Goal: Information Seeking & Learning: Learn about a topic

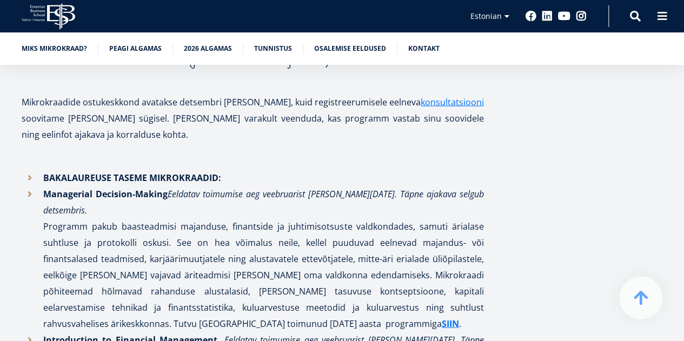
click at [372, 196] on li "Managerial Decision-Making Eeldatav toimumise aeg veebruarist [PERSON_NAME][DAT…" at bounding box center [253, 259] width 462 height 146
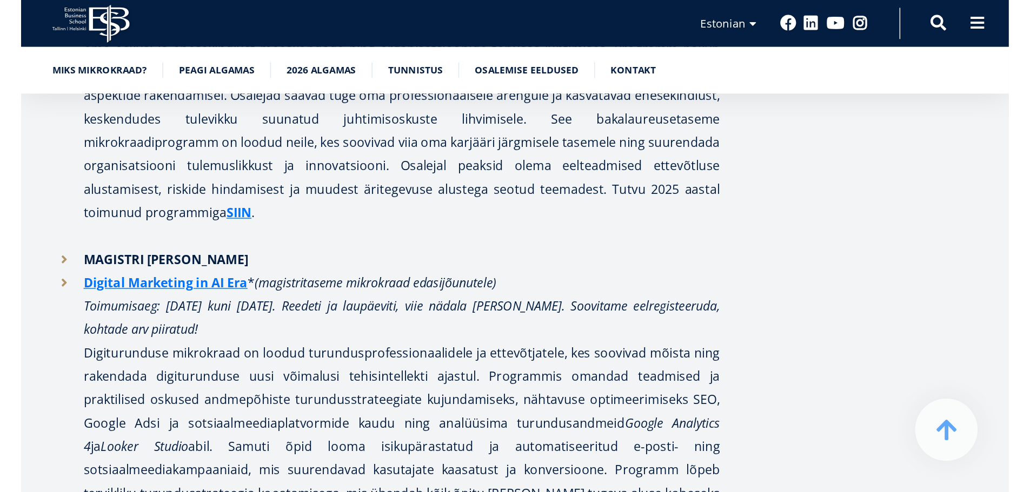
scroll to position [1743, 0]
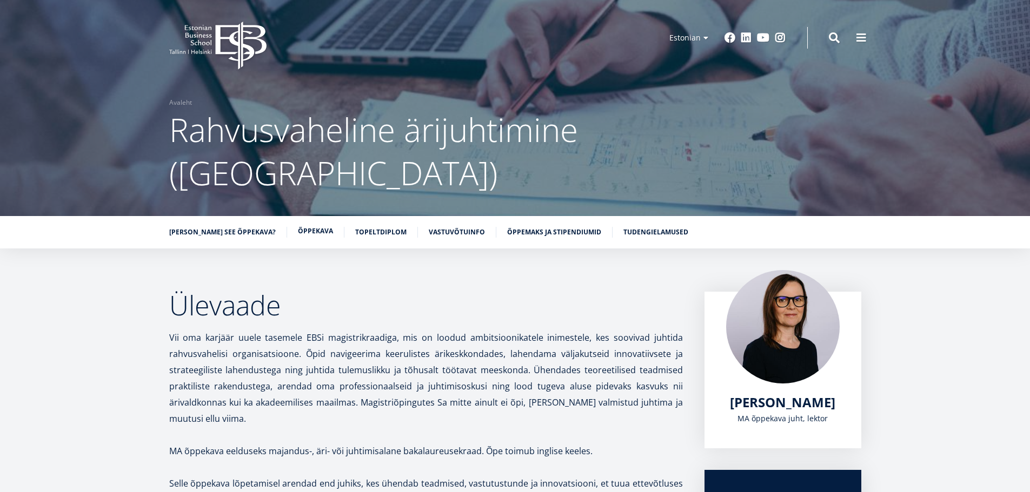
click at [298, 226] on link "Õppekava" at bounding box center [315, 231] width 35 height 11
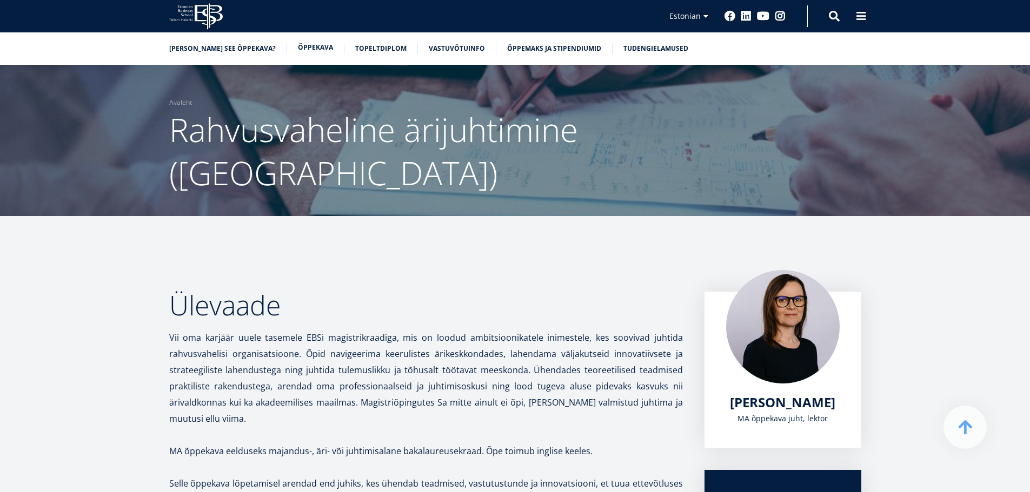
scroll to position [970, 0]
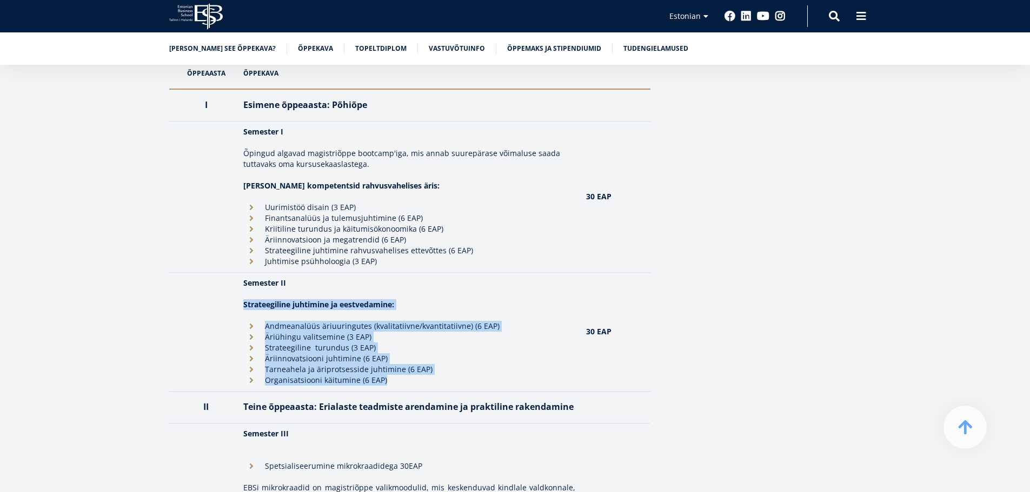
drag, startPoint x: 248, startPoint y: 249, endPoint x: 427, endPoint y: 336, distance: 198.5
click at [427, 336] on td "Semester II Strateegiline juhtimine ja eestvedamine: Andmeanalüüs äriuuringutes…" at bounding box center [409, 332] width 343 height 119
click at [427, 375] on li "Organisatsiooni käitumine (6 EAP)" at bounding box center [409, 380] width 332 height 11
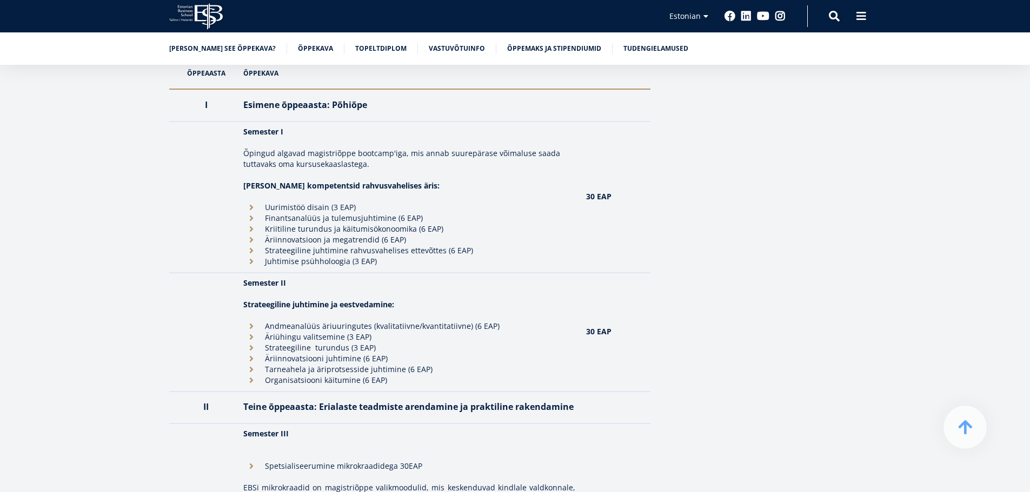
click at [427, 375] on li "Organisatsiooni käitumine (6 EAP)" at bounding box center [409, 380] width 332 height 11
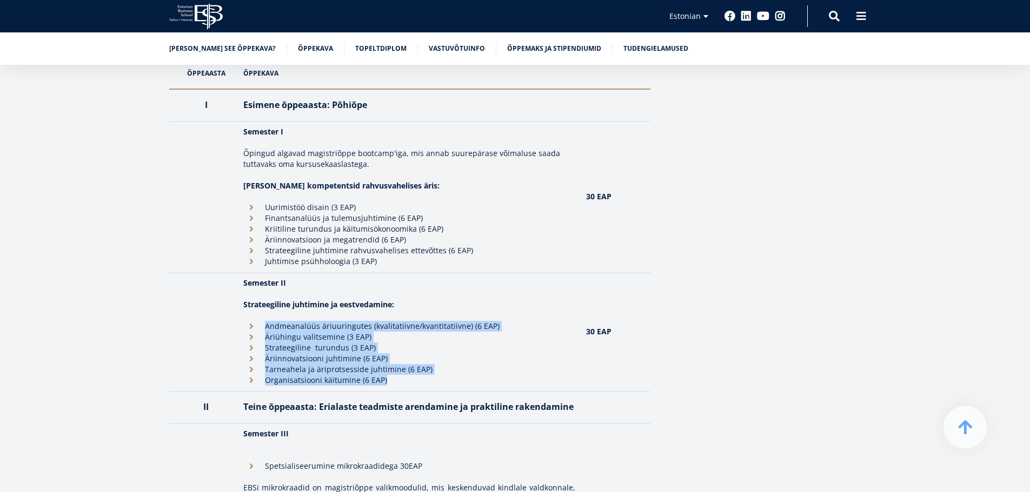
drag, startPoint x: 427, startPoint y: 336, endPoint x: 350, endPoint y: 281, distance: 93.8
click at [350, 321] on ul "Andmeanalüüs äriuuringutes (kvalitatiivne/kvantitatiivne) (6 EAP) Äriühingu val…" at bounding box center [409, 353] width 332 height 65
click at [350, 321] on li "Andmeanalüüs äriuuringutes (kvalitatiivne/kvantitatiivne) (6 EAP)" at bounding box center [409, 326] width 332 height 11
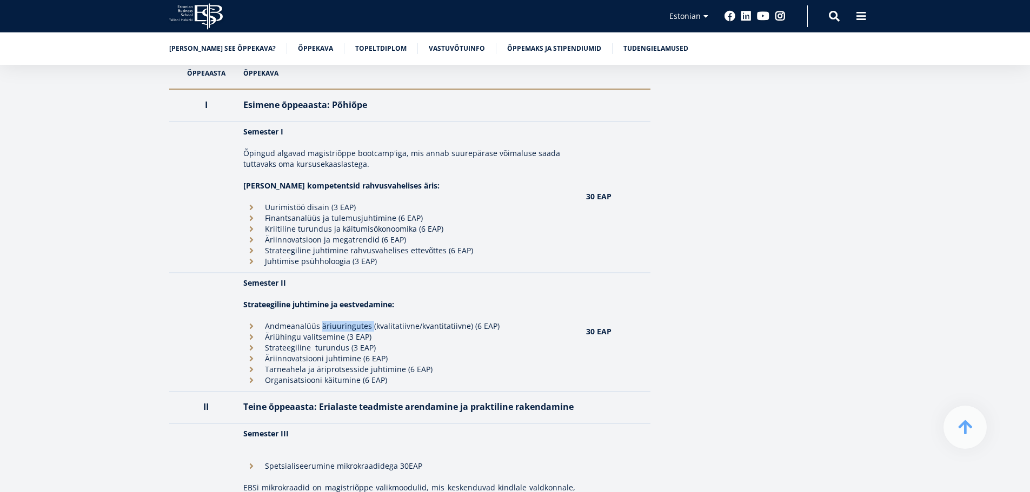
click at [350, 321] on li "Andmeanalüüs äriuuringutes (kvalitatiivne/kvantitatiivne) (6 EAP)" at bounding box center [409, 326] width 332 height 11
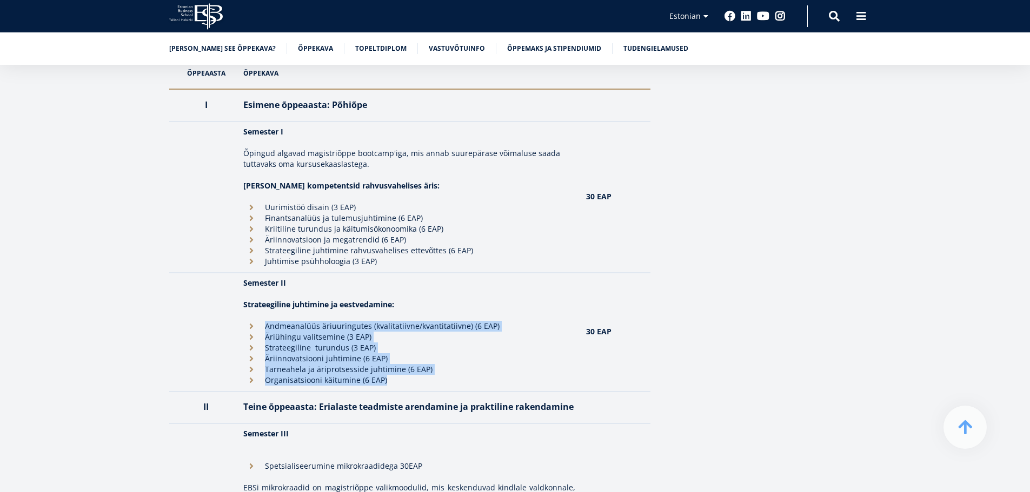
drag, startPoint x: 350, startPoint y: 281, endPoint x: 400, endPoint y: 335, distance: 73.1
click at [400, 335] on ul "Andmeanalüüs äriuuringutes (kvalitatiivne/kvantitatiivne) (6 EAP) Äriühingu val…" at bounding box center [409, 353] width 332 height 65
click at [400, 375] on li "Organisatsiooni käitumine (6 EAP)" at bounding box center [409, 380] width 332 height 11
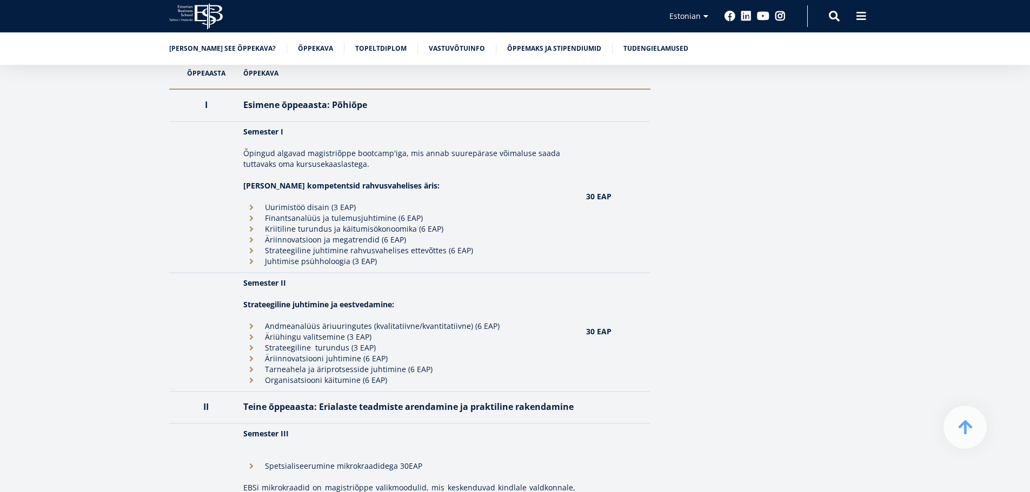
click at [400, 375] on li "Organisatsiooni käitumine (6 EAP)" at bounding box center [409, 380] width 332 height 11
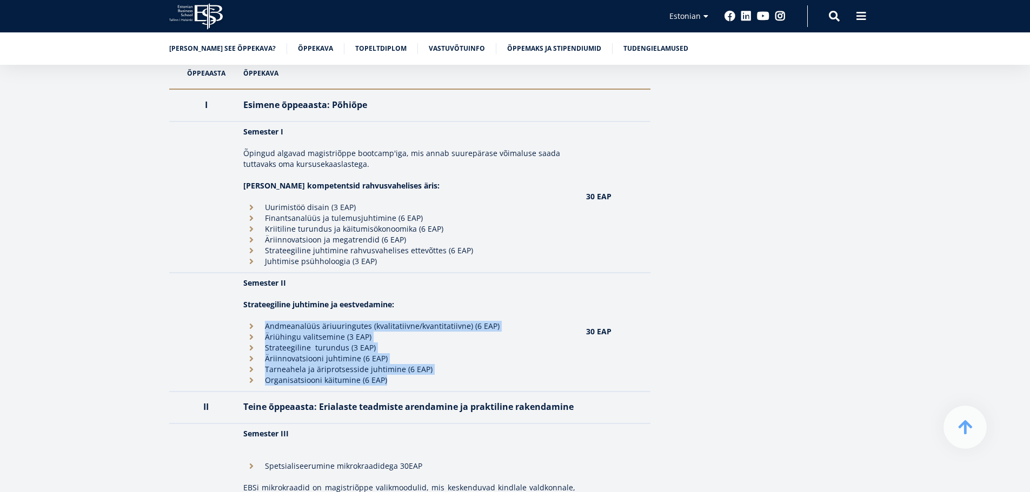
drag, startPoint x: 400, startPoint y: 335, endPoint x: 411, endPoint y: 277, distance: 58.4
click at [411, 277] on td "Semester II Strateegiline juhtimine ja eestvedamine: Andmeanalüüs äriuuringutes…" at bounding box center [409, 332] width 343 height 119
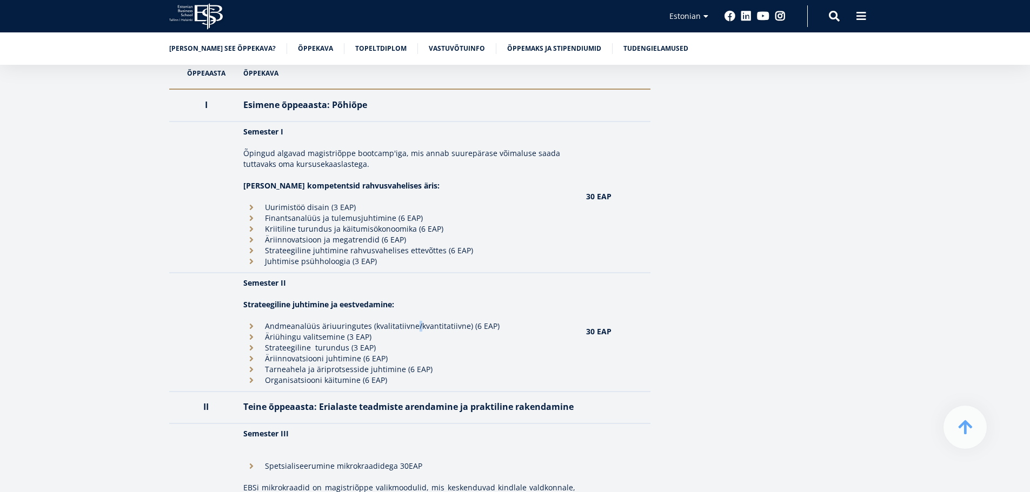
click at [411, 277] on td "Semester II Strateegiline juhtimine ja eestvedamine: Andmeanalüüs äriuuringutes…" at bounding box center [409, 332] width 343 height 119
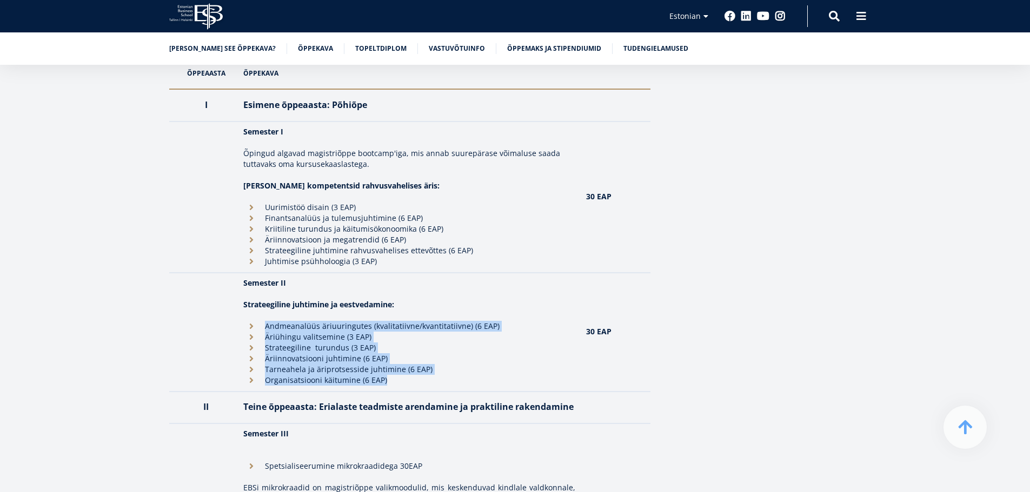
drag, startPoint x: 411, startPoint y: 277, endPoint x: 421, endPoint y: 344, distance: 67.7
click at [421, 344] on td "Semester II Strateegiline juhtimine ja eestvedamine: Andmeanalüüs äriuuringutes…" at bounding box center [409, 332] width 343 height 119
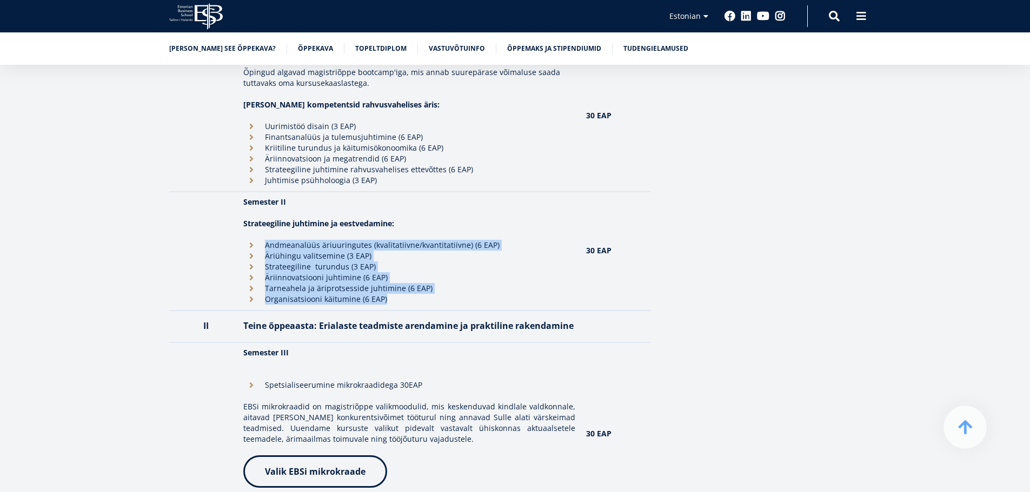
scroll to position [1186, 0]
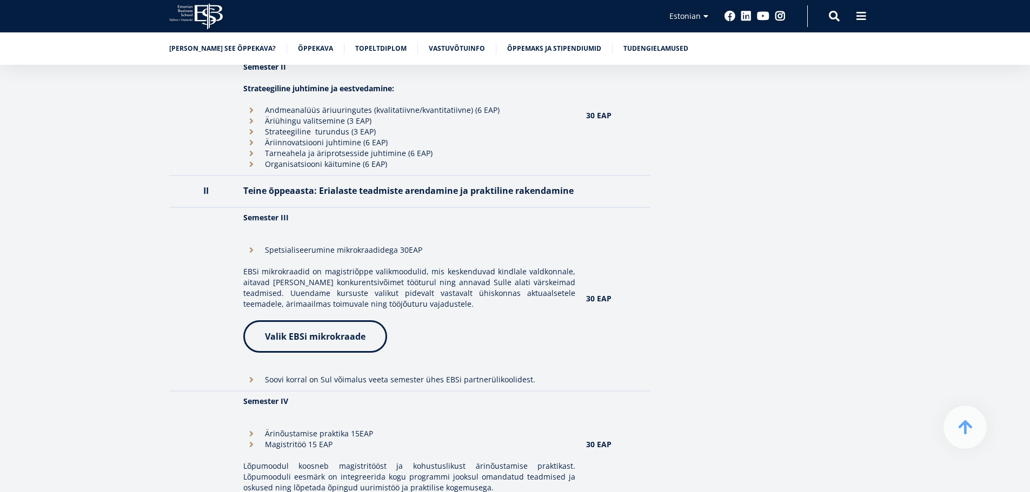
click at [367, 267] on p "EBSi mikrokraadid on magistriõppe valikmoodulid, mis keskenduvad kindlale valdk…" at bounding box center [409, 288] width 332 height 43
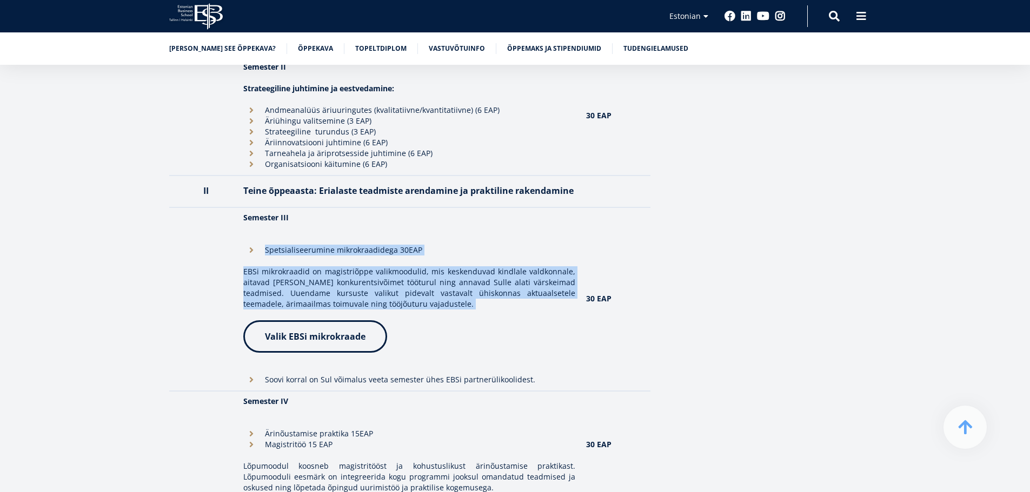
drag, startPoint x: 367, startPoint y: 235, endPoint x: 368, endPoint y: 197, distance: 37.3
click at [378, 208] on td "Semester III Spetsialiseerumine mikrokraadidega 30EAP EBSi mikrokraadid on magi…" at bounding box center [409, 300] width 343 height 184
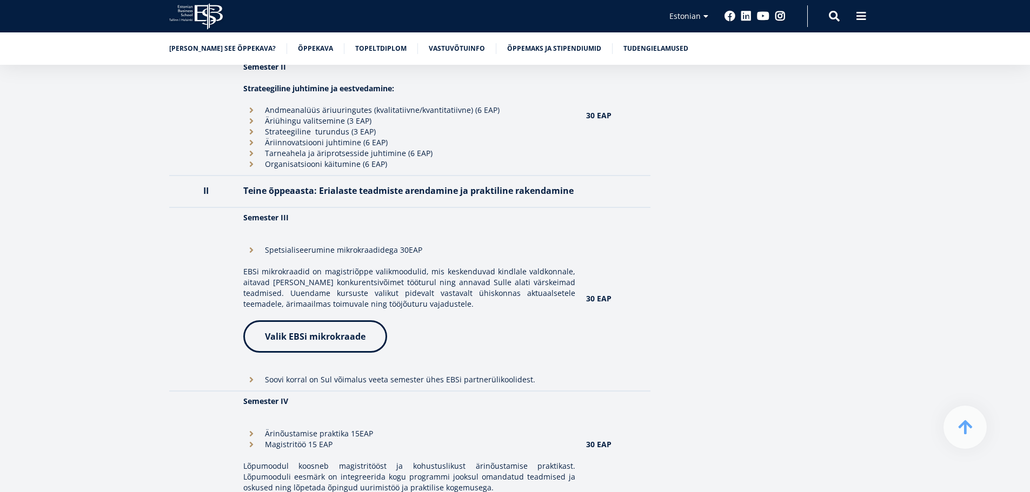
click at [253, 429] on li "Ärinõustamise praktika 15EAP" at bounding box center [409, 434] width 332 height 11
drag, startPoint x: 253, startPoint y: 387, endPoint x: 408, endPoint y: 384, distance: 154.6
click at [412, 429] on ul "Ärinõustamise praktika 15EAP Magistritöö 15 EAP" at bounding box center [409, 440] width 332 height 22
click at [389, 267] on p "EBSi mikrokraadid on magistriõppe valikmoodulid, mis keskenduvad kindlale valdk…" at bounding box center [409, 288] width 332 height 43
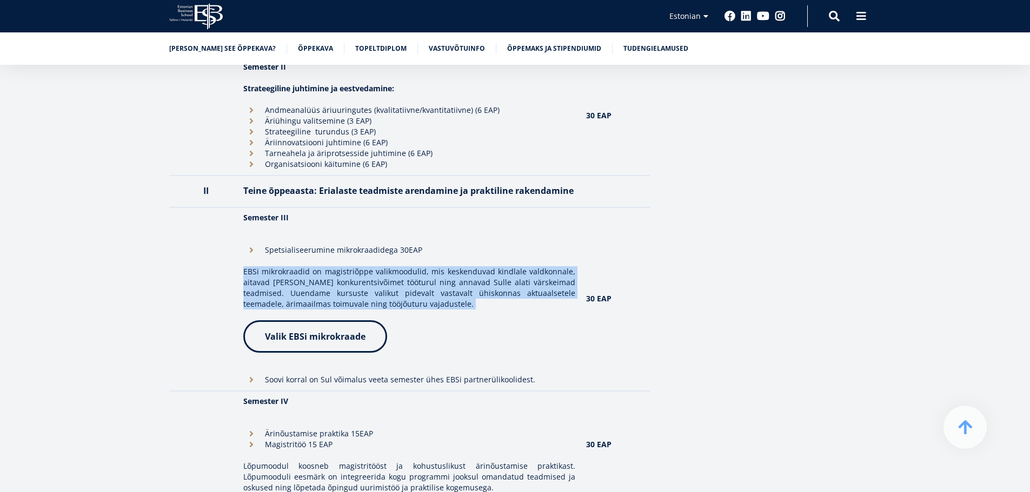
drag, startPoint x: 389, startPoint y: 234, endPoint x: 401, endPoint y: 249, distance: 19.7
click at [400, 267] on p "EBSi mikrokraadid on magistriõppe valikmoodulid, mis keskenduvad kindlale valdk…" at bounding box center [409, 288] width 332 height 43
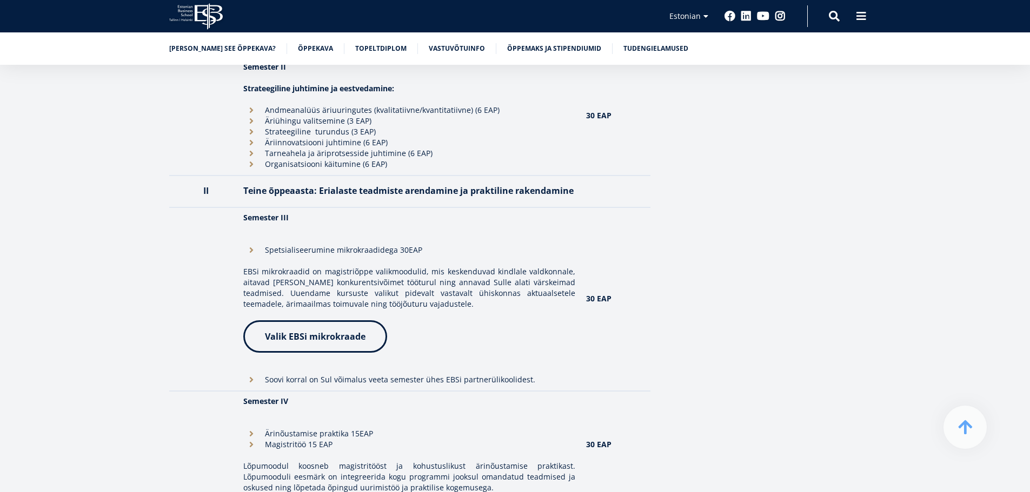
click at [428, 375] on li "Soovi korral on Sul võimalus veeta semester ühes EBSi partnerülikoolidest." at bounding box center [409, 380] width 332 height 11
click at [411, 267] on p "EBSi mikrokraadid on magistriõppe valikmoodulid, mis keskenduvad kindlale valdk…" at bounding box center [409, 288] width 332 height 43
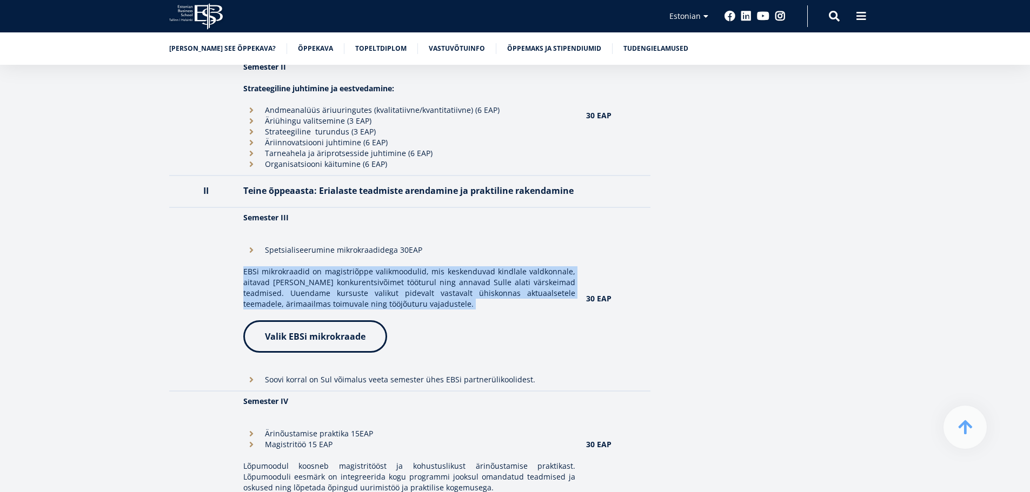
click at [411, 267] on p "EBSi mikrokraadid on magistriõppe valikmoodulid, mis keskenduvad kindlale valdk…" at bounding box center [409, 288] width 332 height 43
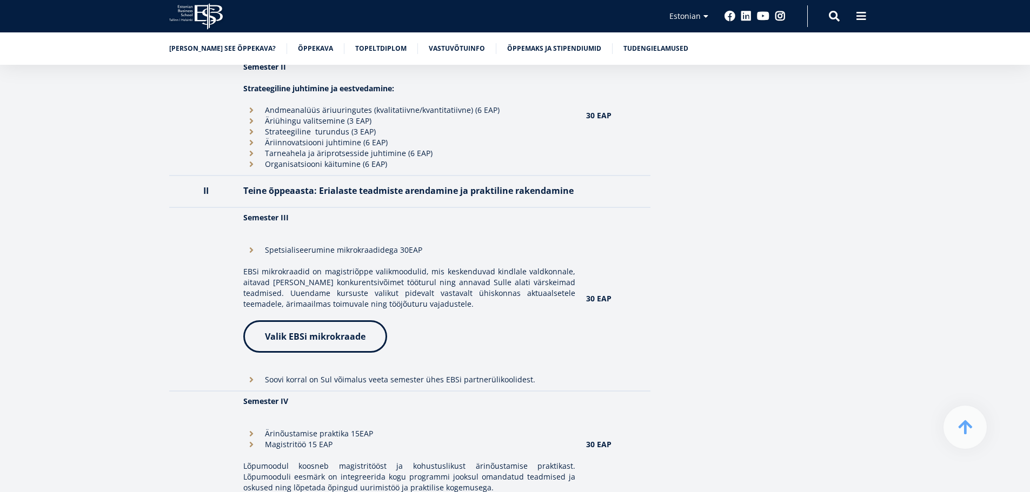
click at [271, 429] on li "Ärinõustamise praktika 15EAP" at bounding box center [409, 434] width 332 height 11
drag, startPoint x: 271, startPoint y: 394, endPoint x: 278, endPoint y: 405, distance: 12.9
click at [278, 429] on ul "Ärinõustamise praktika 15EAP Magistritöö 15 EAP" at bounding box center [409, 440] width 332 height 22
click at [278, 439] on li "Magistritöö 15 EAP" at bounding box center [409, 444] width 332 height 11
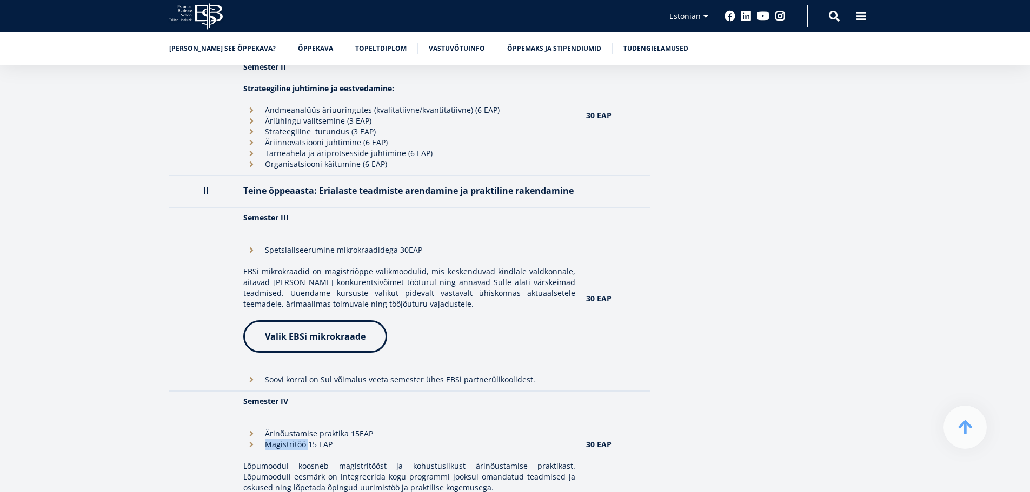
click at [278, 439] on li "Magistritöö 15 EAP" at bounding box center [409, 444] width 332 height 11
drag, startPoint x: 278, startPoint y: 405, endPoint x: 266, endPoint y: 388, distance: 20.9
click at [267, 429] on ul "Ärinõustamise praktika 15EAP Magistritöö 15 EAP" at bounding box center [409, 440] width 332 height 22
click at [266, 429] on li "Ärinõustamise praktika 15EAP" at bounding box center [409, 434] width 332 height 11
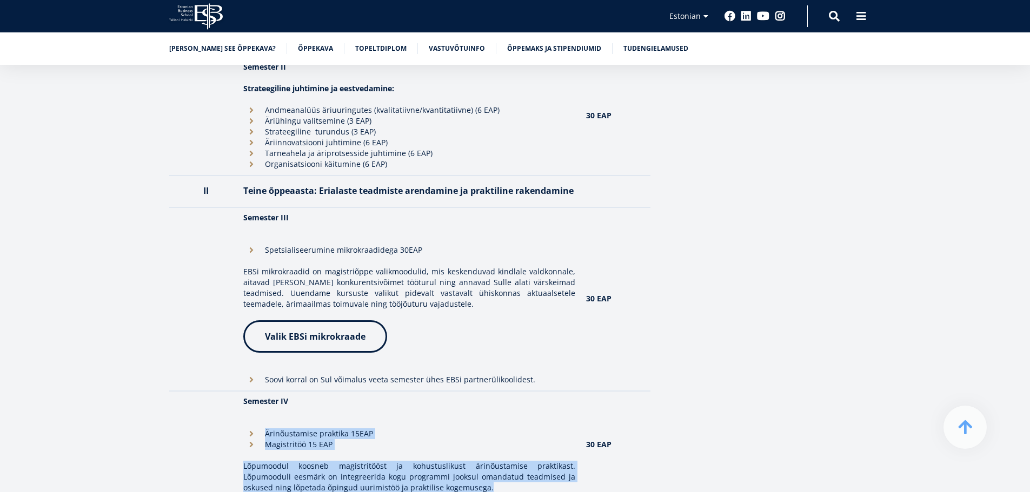
drag, startPoint x: 266, startPoint y: 388, endPoint x: 477, endPoint y: 434, distance: 215.8
click at [471, 437] on td "Semester IV Ärinõustamise praktika 15EAP Magistritöö 15 EAP Lõpumoodul koosneb …" at bounding box center [409, 445] width 343 height 108
click at [477, 461] on p "Lõpumoodul koosneb magistritööst ja kohustuslikust ärinõustamise praktikast. Lõ…" at bounding box center [409, 477] width 332 height 32
drag, startPoint x: 477, startPoint y: 433, endPoint x: 434, endPoint y: 381, distance: 67.6
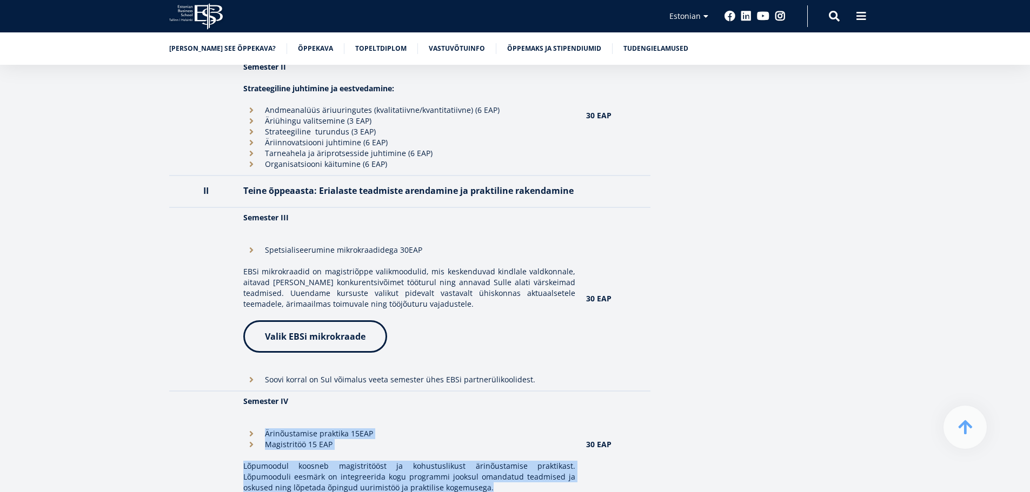
click at [436, 391] on td "Semester IV Ärinõustamise praktika 15EAP Magistritöö 15 EAP Lõpumoodul koosneb …" at bounding box center [409, 445] width 343 height 108
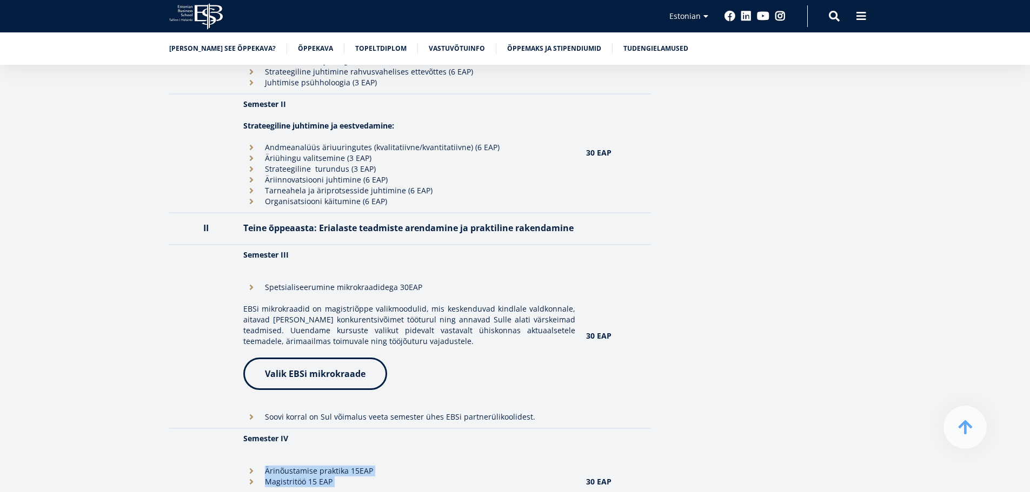
scroll to position [1132, 0]
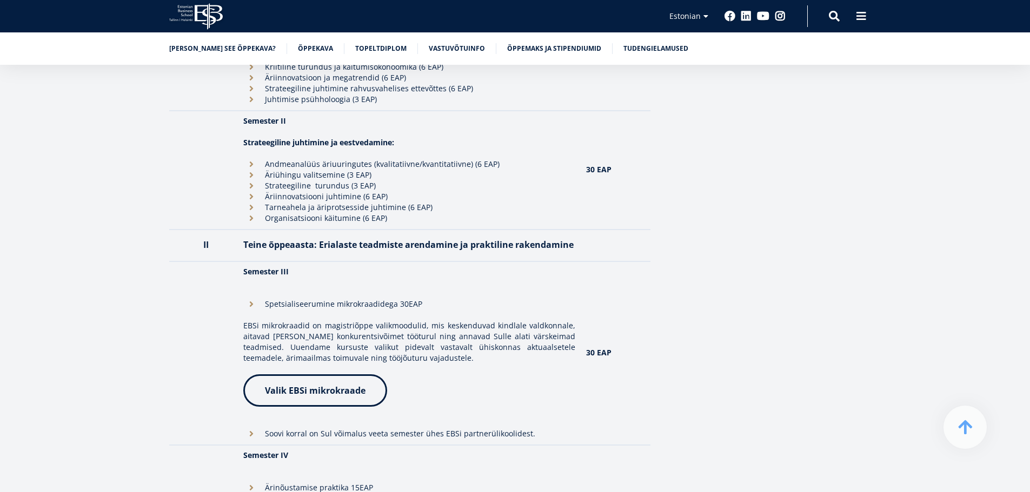
click at [369, 321] on p "EBSi mikrokraadid on magistriõppe valikmoodulid, mis keskenduvad kindlale valdk…" at bounding box center [409, 342] width 332 height 43
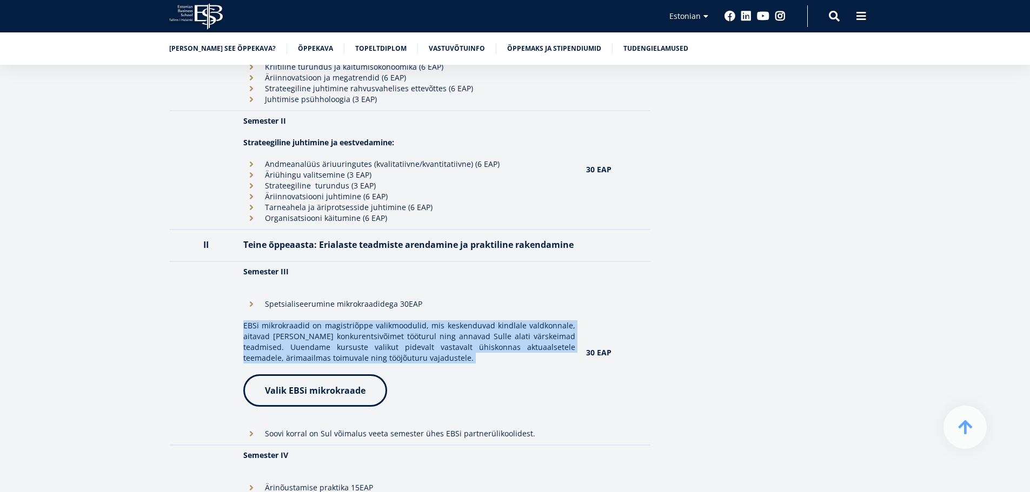
drag, startPoint x: 369, startPoint y: 313, endPoint x: 365, endPoint y: 283, distance: 30.0
click at [365, 321] on p "EBSi mikrokraadid on magistriõppe valikmoodulid, mis keskenduvad kindlale valdk…" at bounding box center [409, 342] width 332 height 43
click at [359, 321] on p "EBSi mikrokraadid on magistriõppe valikmoodulid, mis keskenduvad kindlale valdk…" at bounding box center [409, 342] width 332 height 43
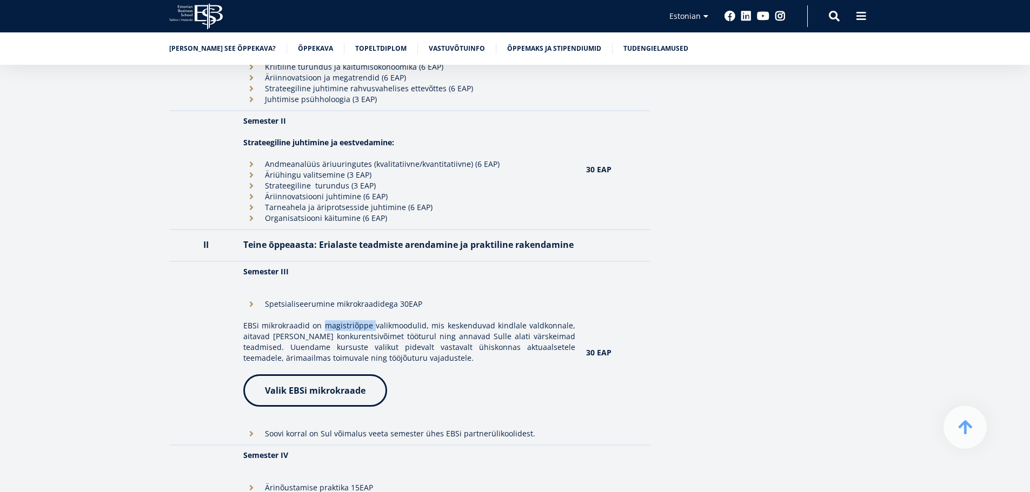
click at [359, 321] on p "EBSi mikrokraadid on magistriõppe valikmoodulid, mis keskenduvad kindlale valdk…" at bounding box center [409, 342] width 332 height 43
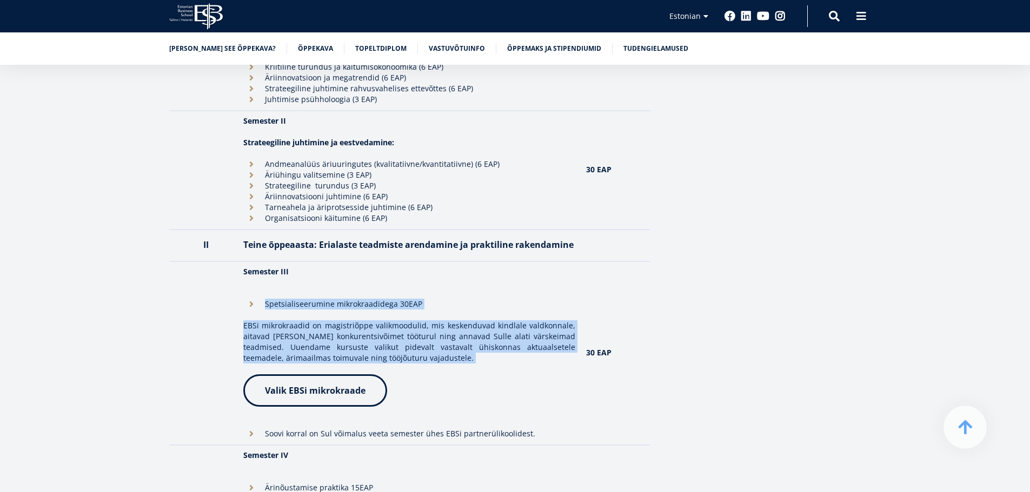
drag, startPoint x: 359, startPoint y: 279, endPoint x: 344, endPoint y: 252, distance: 31.0
click at [344, 262] on td "Semester III Spetsialiseerumine mikrokraadidega 30EAP EBSi mikrokraadid on magi…" at bounding box center [409, 354] width 343 height 184
click at [343, 262] on td "Semester III Spetsialiseerumine mikrokraadidega 30EAP EBSi mikrokraadid on magi…" at bounding box center [409, 354] width 343 height 184
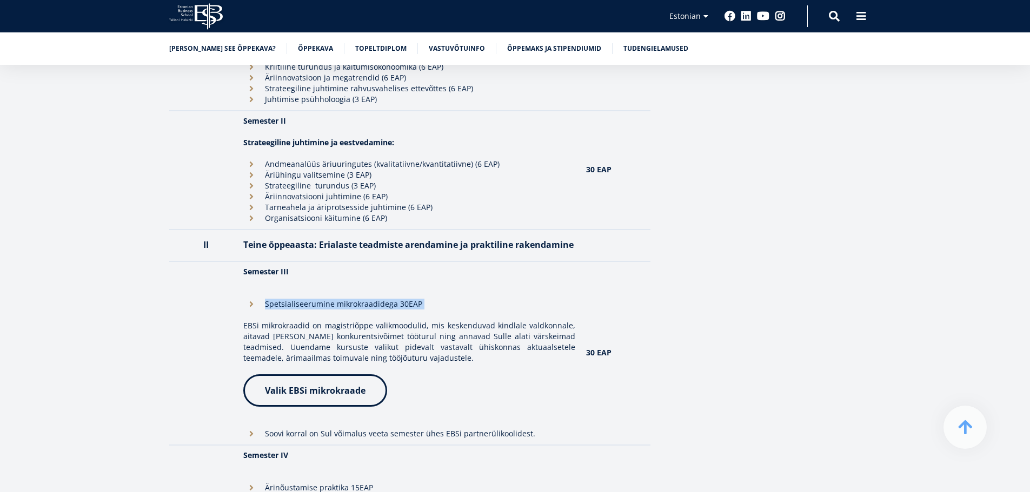
drag, startPoint x: 343, startPoint y: 252, endPoint x: 351, endPoint y: 270, distance: 19.6
click at [351, 269] on td "Semester III Spetsialiseerumine mikrokraadidega 30EAP EBSi mikrokraadid on magi…" at bounding box center [409, 354] width 343 height 184
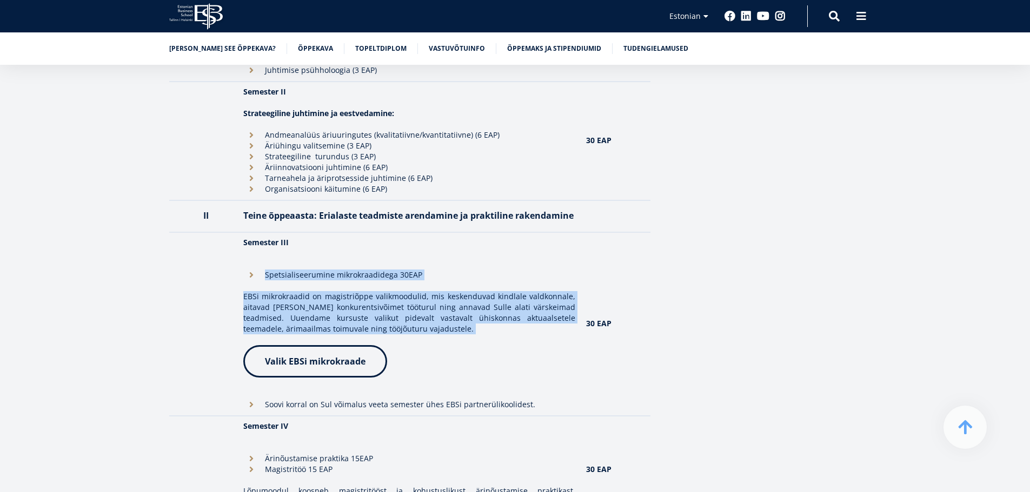
scroll to position [1186, 0]
